Goal: Task Accomplishment & Management: Use online tool/utility

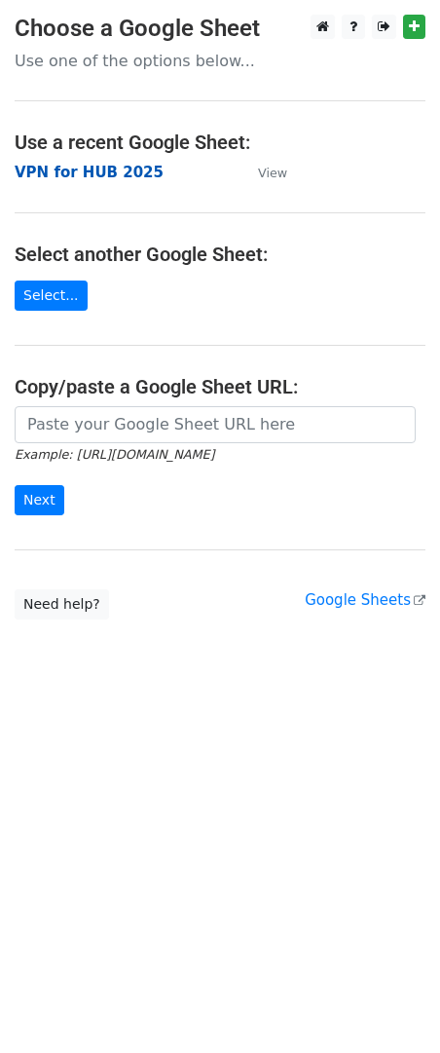
click at [86, 169] on strong "VPN for HUB 2025" at bounding box center [89, 173] width 149 height 18
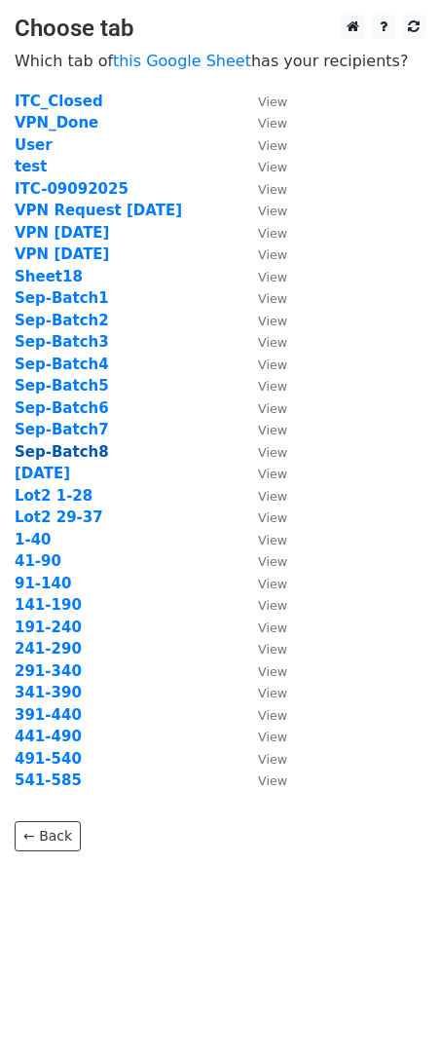
click at [91, 460] on strong "Sep-Batch8" at bounding box center [62, 452] width 94 height 18
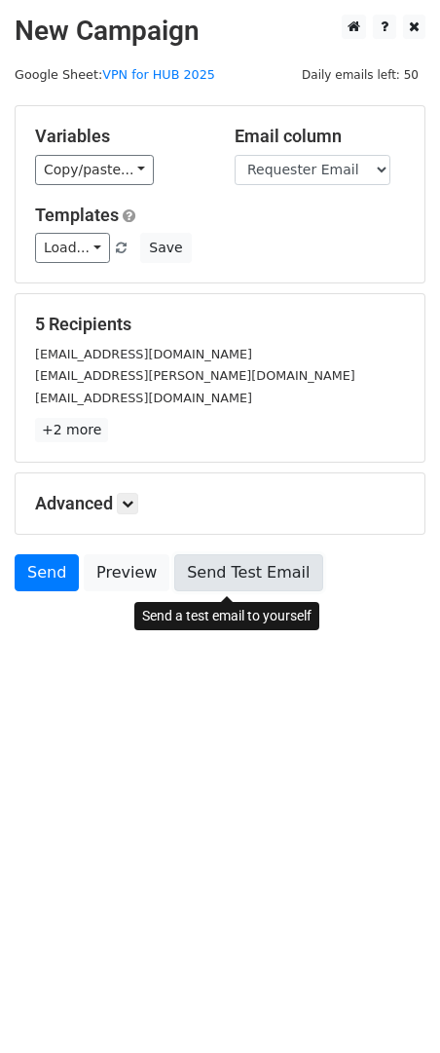
click at [220, 579] on link "Send Test Email" at bounding box center [248, 572] width 148 height 37
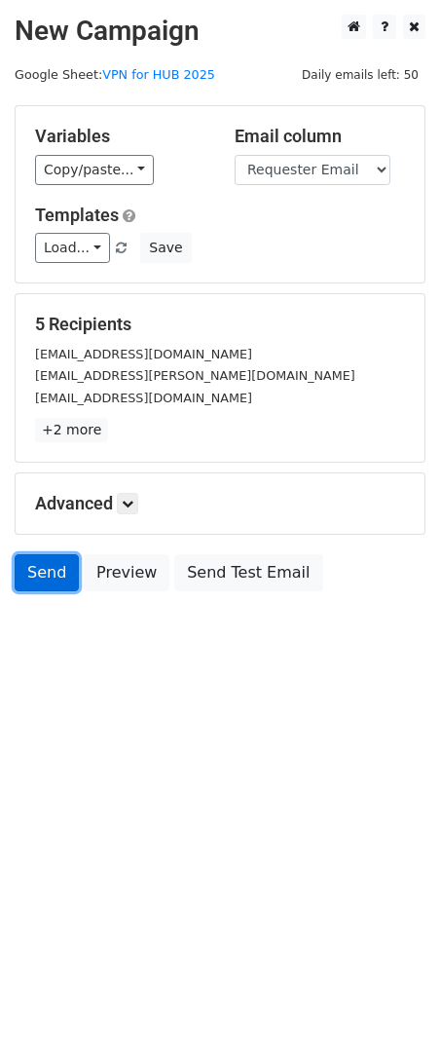
click at [42, 579] on link "Send" at bounding box center [47, 572] width 64 height 37
